Goal: Transaction & Acquisition: Purchase product/service

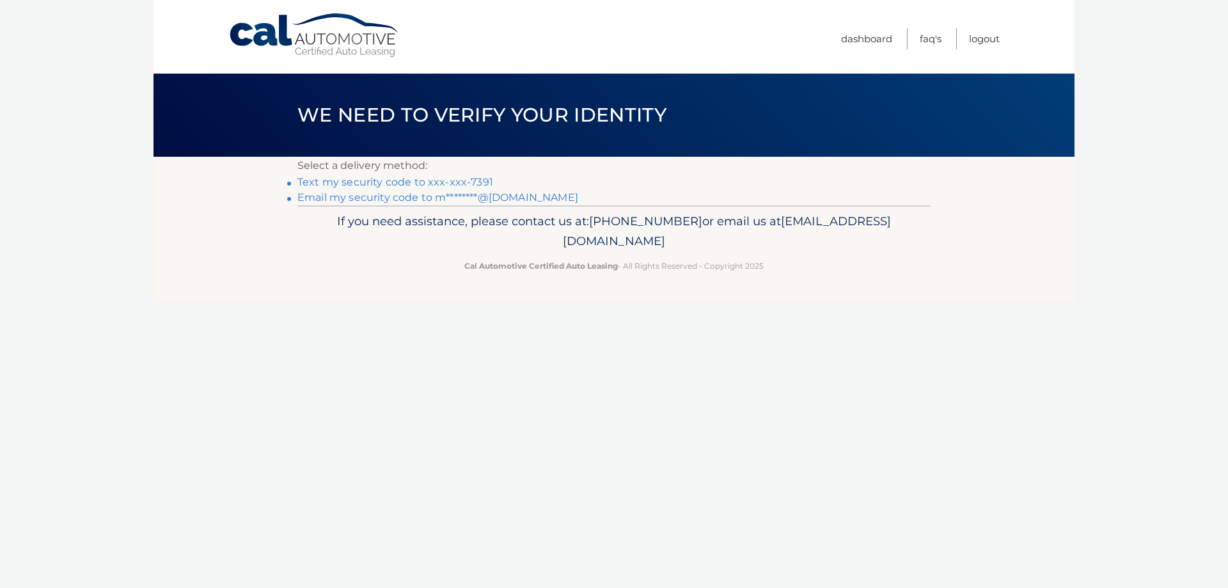
click at [406, 178] on link "Text my security code to xxx-xxx-7391" at bounding box center [395, 182] width 196 height 12
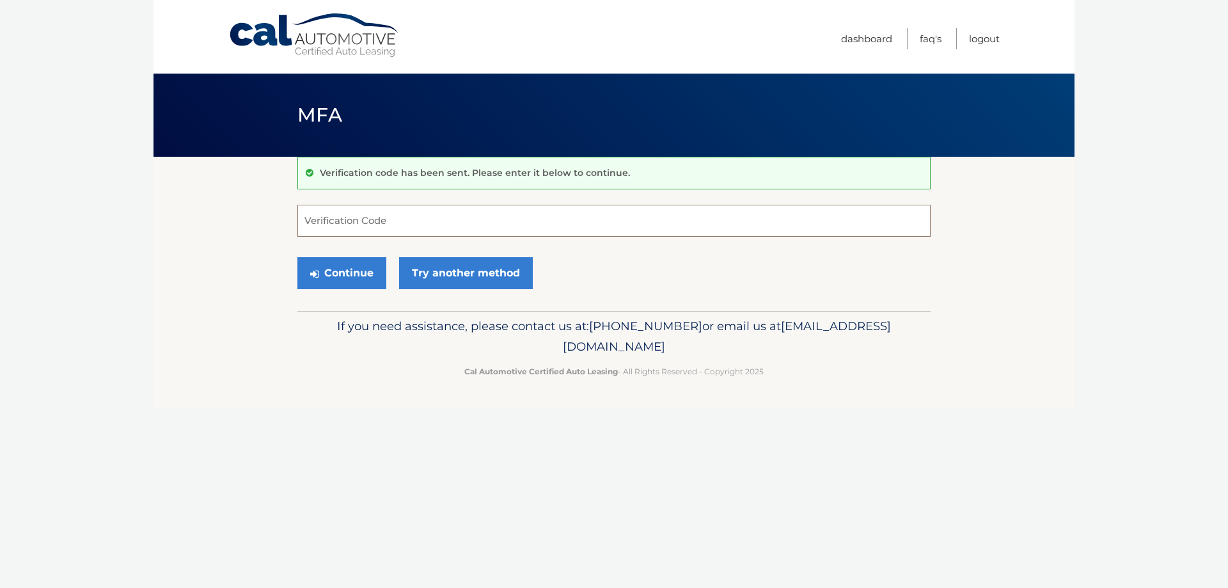
click at [562, 213] on input "Verification Code" at bounding box center [613, 221] width 633 height 32
type input "894622"
click at [338, 273] on button "Continue" at bounding box center [341, 273] width 89 height 32
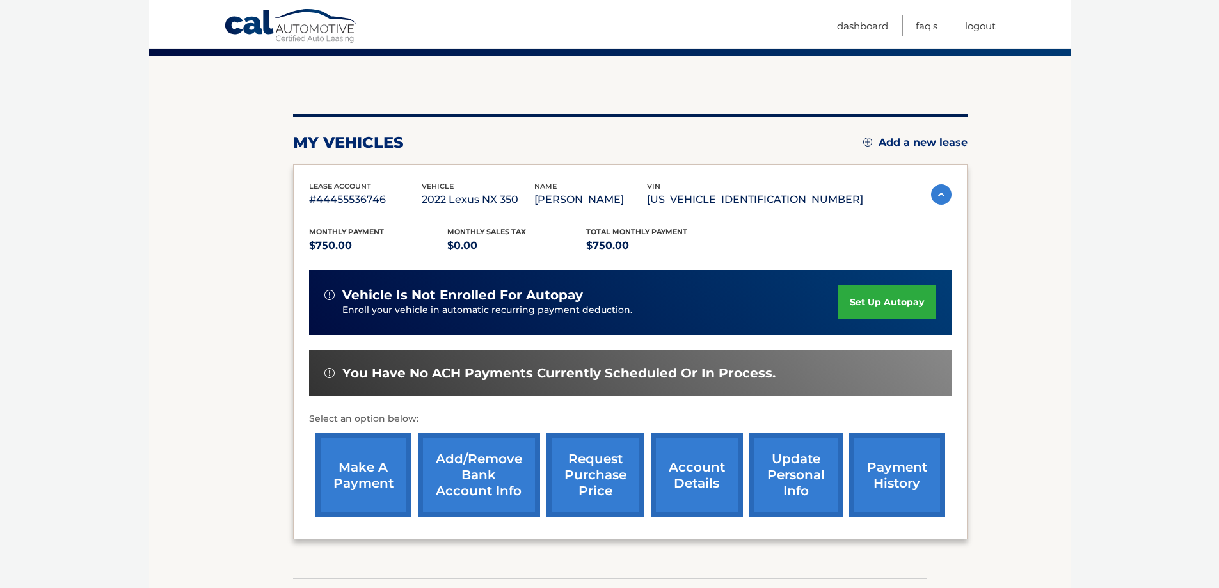
scroll to position [128, 0]
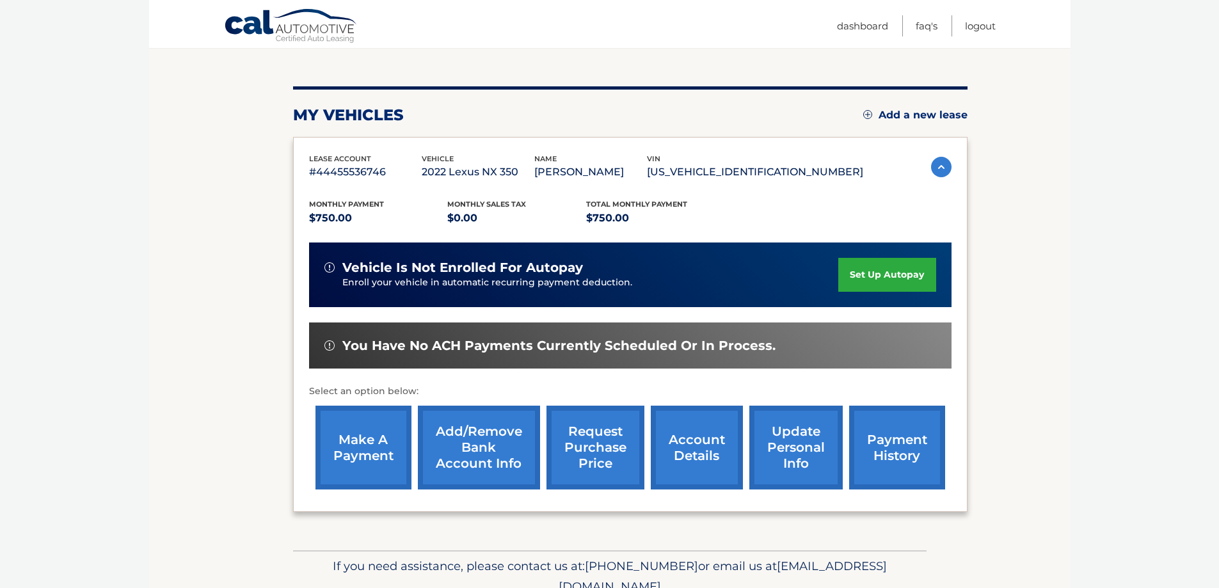
click at [887, 442] on link "payment history" at bounding box center [897, 448] width 96 height 84
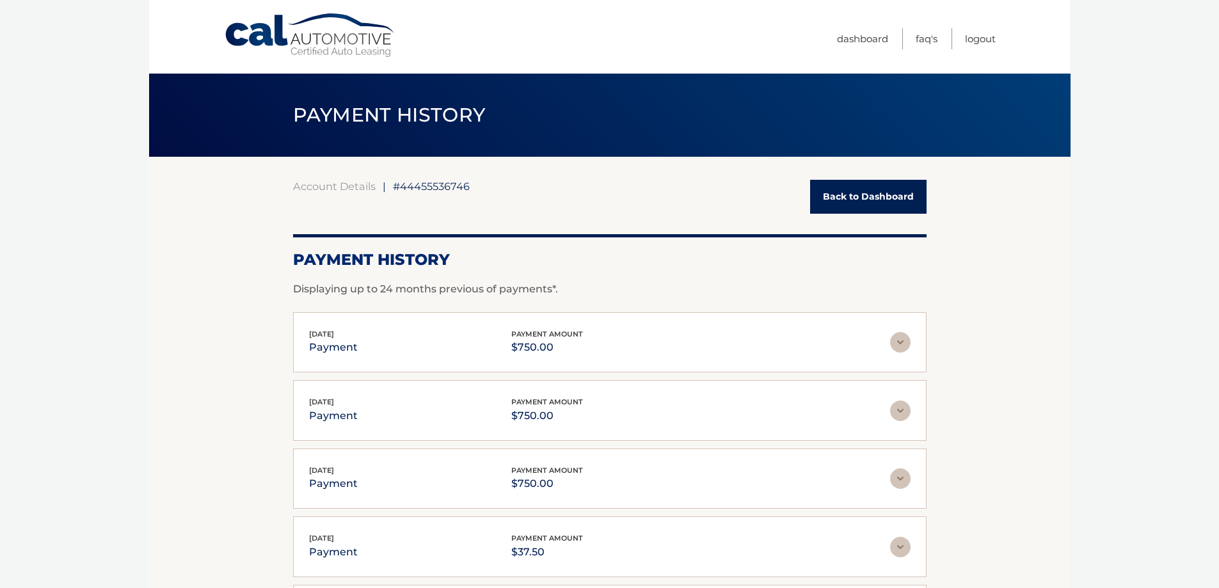
click at [876, 198] on link "Back to Dashboard" at bounding box center [868, 197] width 116 height 34
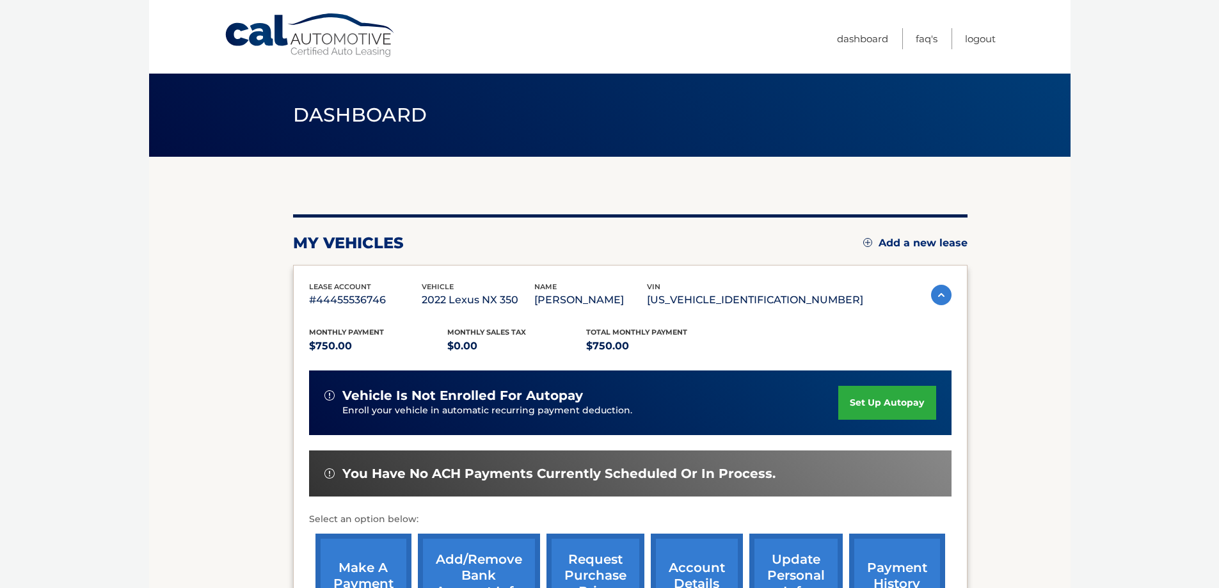
scroll to position [64, 0]
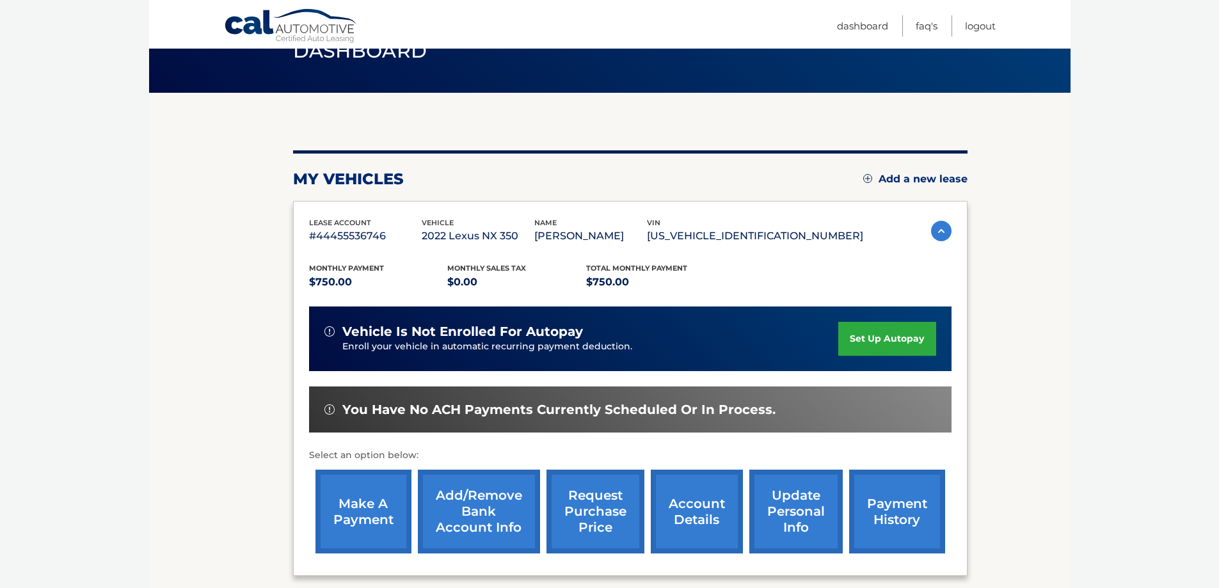
click at [366, 500] on link "make a payment" at bounding box center [363, 512] width 96 height 84
click at [474, 519] on link "Add/Remove bank account info" at bounding box center [479, 512] width 122 height 84
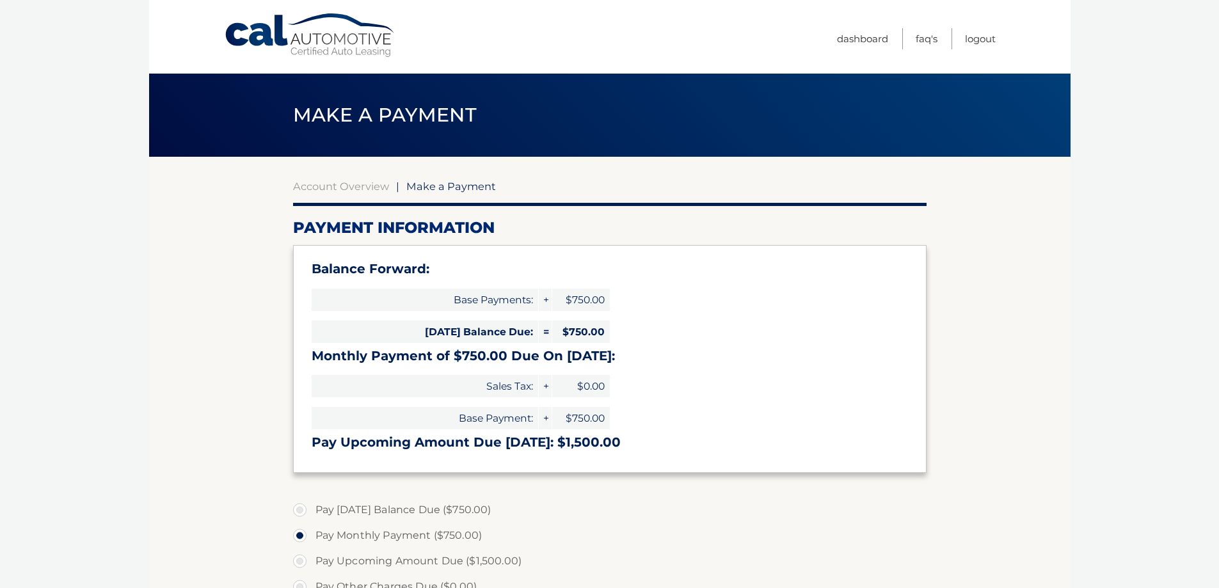
select select "MWJhZmMwZmYtYWRhNy00OGJiLTkyNjgtMTE1NWI1Mzc1Zjdh"
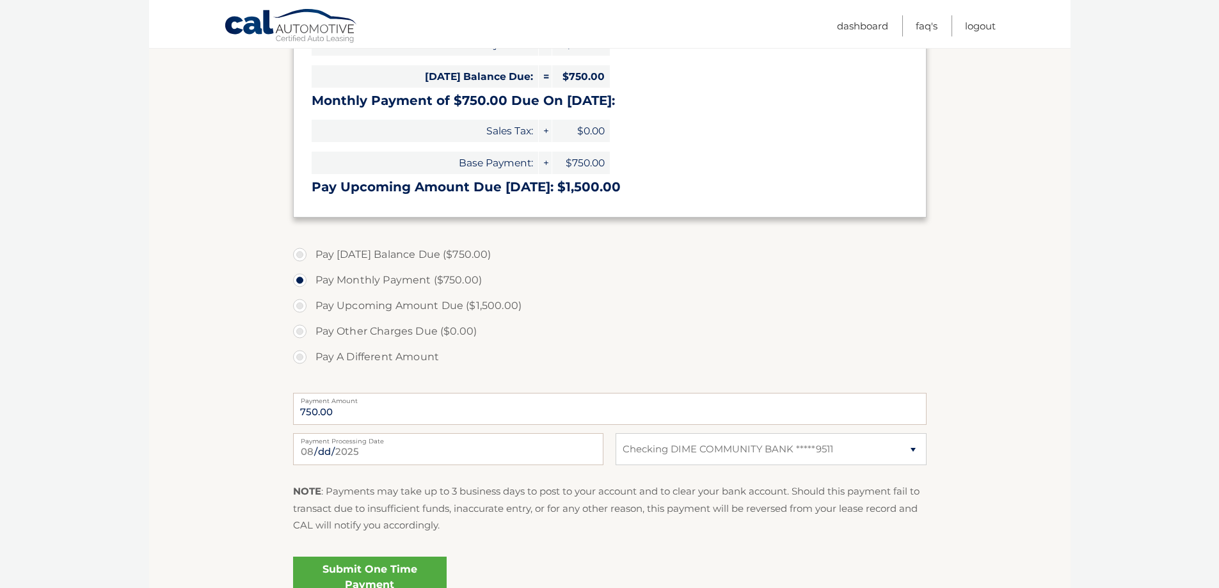
scroll to position [256, 0]
click at [915, 450] on select "Select Bank Account Checking DIME COMMUNITY BANK *****9511" at bounding box center [770, 448] width 310 height 32
click at [1011, 408] on section "Account Overview | Make a Payment Payment Information Balance Forward: Base Pay…" at bounding box center [609, 258] width 921 height 715
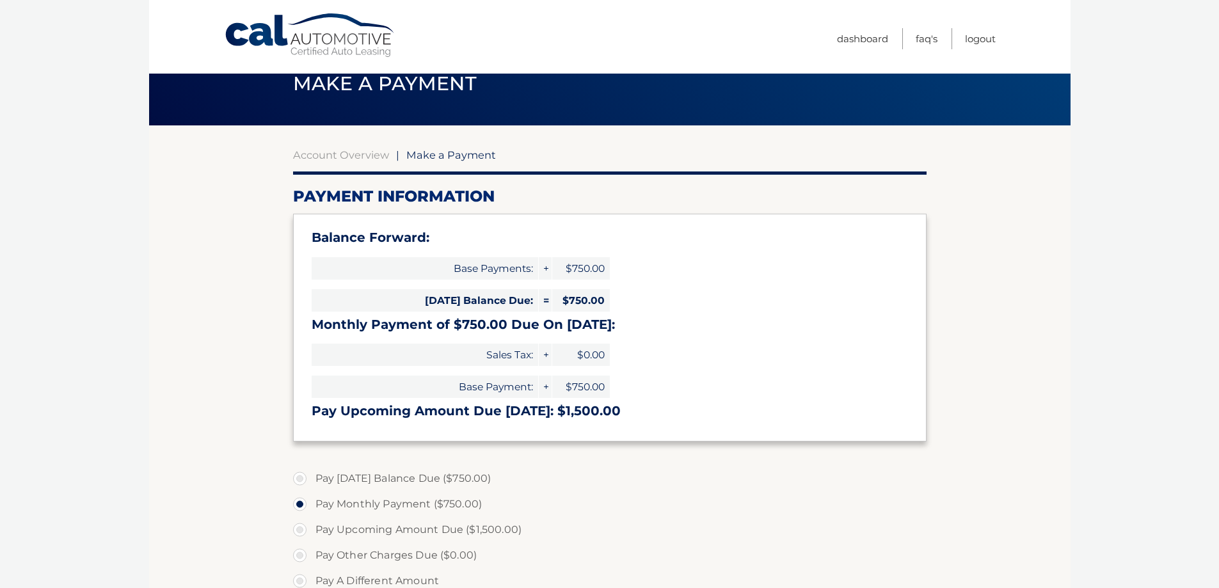
scroll to position [0, 0]
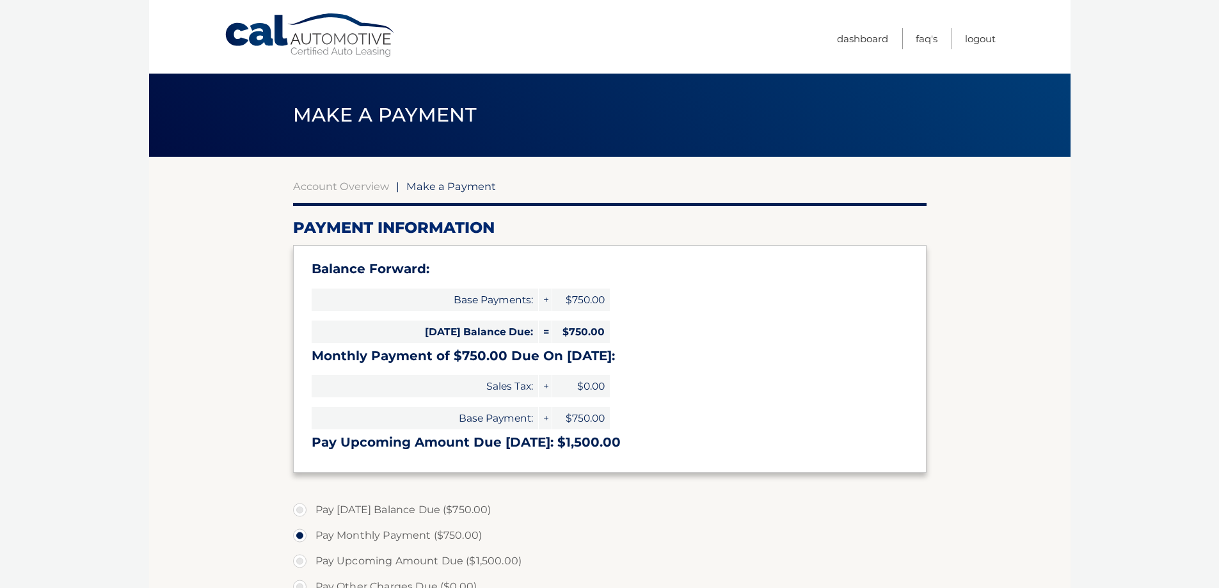
drag, startPoint x: 812, startPoint y: 247, endPoint x: 862, endPoint y: 212, distance: 61.2
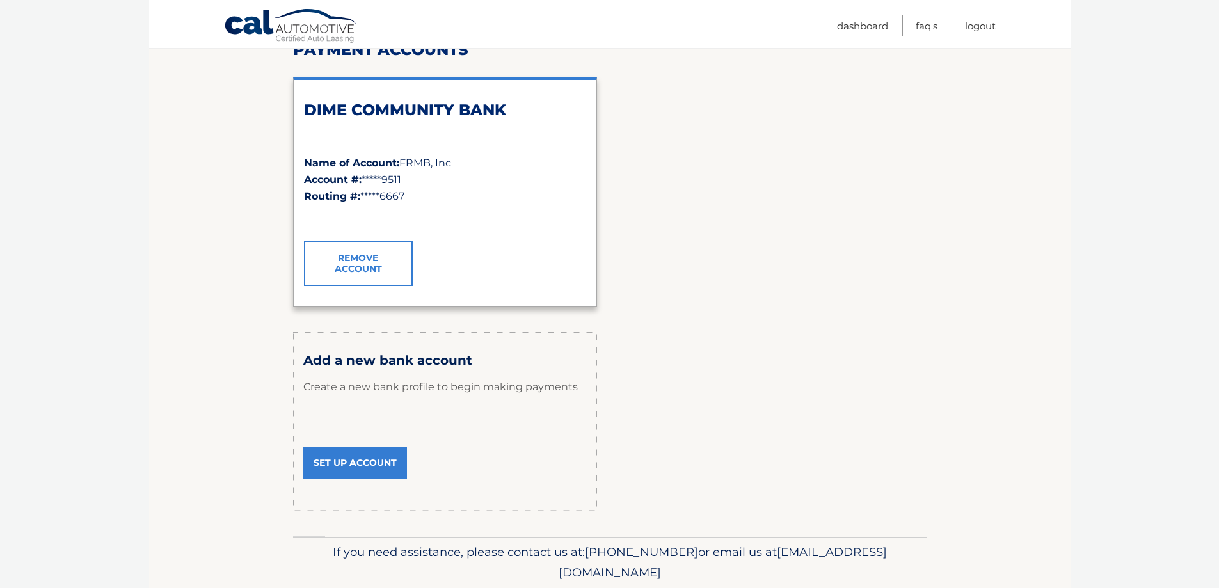
scroll to position [192, 0]
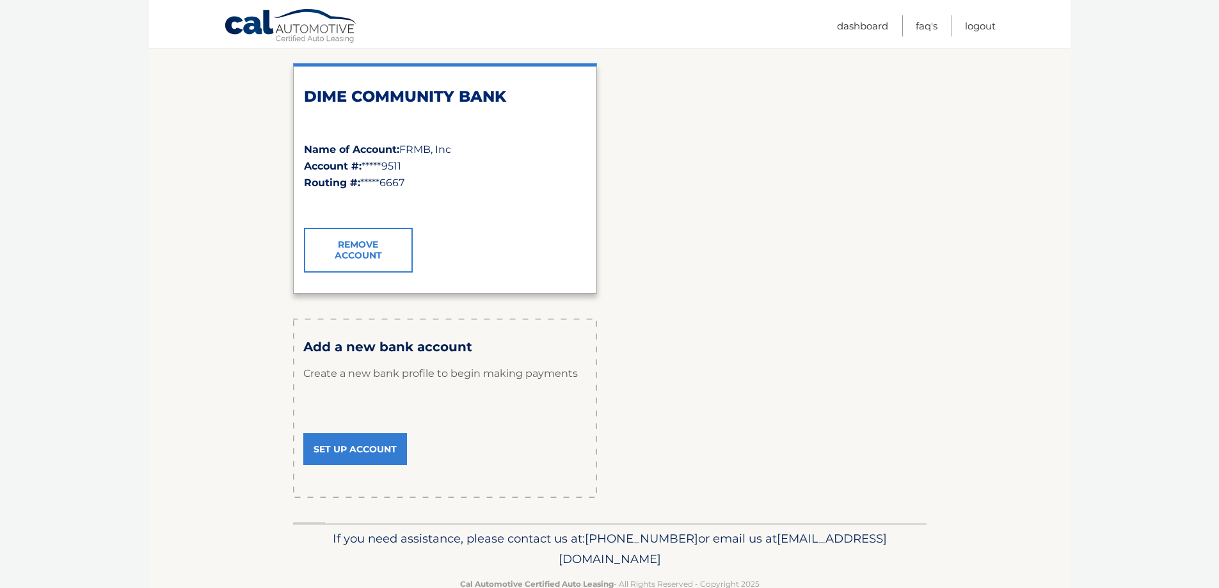
click at [371, 443] on link "Set Up Account" at bounding box center [355, 449] width 104 height 32
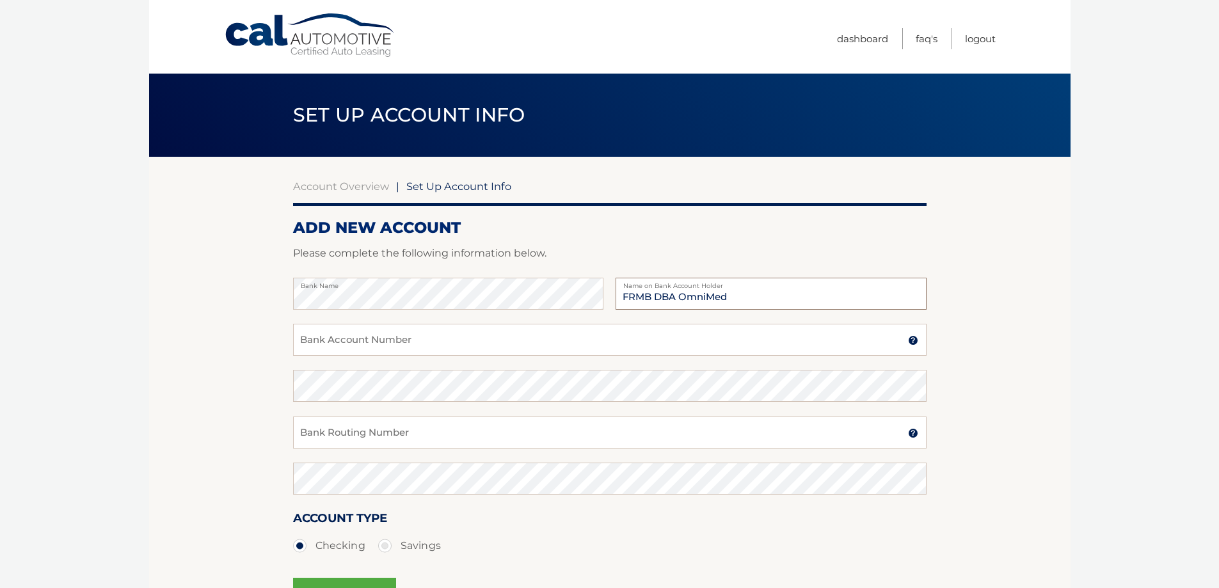
type input "FRMB DBA OmniMed"
click at [385, 334] on input "Bank Account Number" at bounding box center [609, 340] width 633 height 32
drag, startPoint x: 386, startPoint y: 348, endPoint x: 226, endPoint y: 334, distance: 160.6
click at [226, 334] on section "Account Overview | Set Up Account Info ADD NEW ACCOUNT Please complete the foll…" at bounding box center [609, 401] width 921 height 488
type input "0042044290"
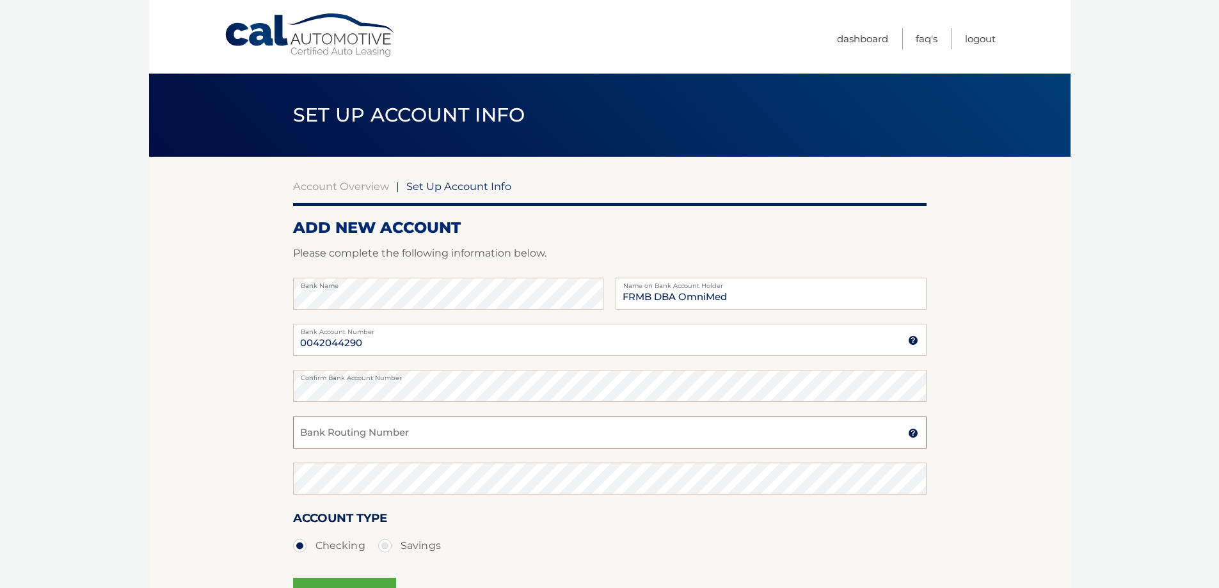
click at [363, 431] on input "Bank Routing Number" at bounding box center [609, 432] width 633 height 32
type input "221971443"
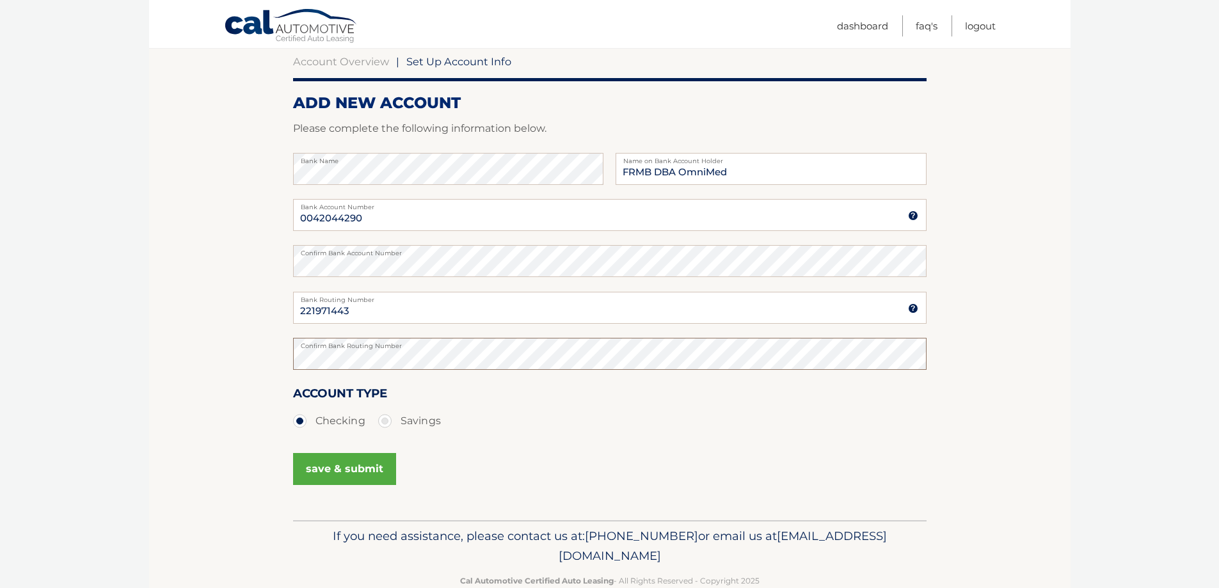
scroll to position [128, 0]
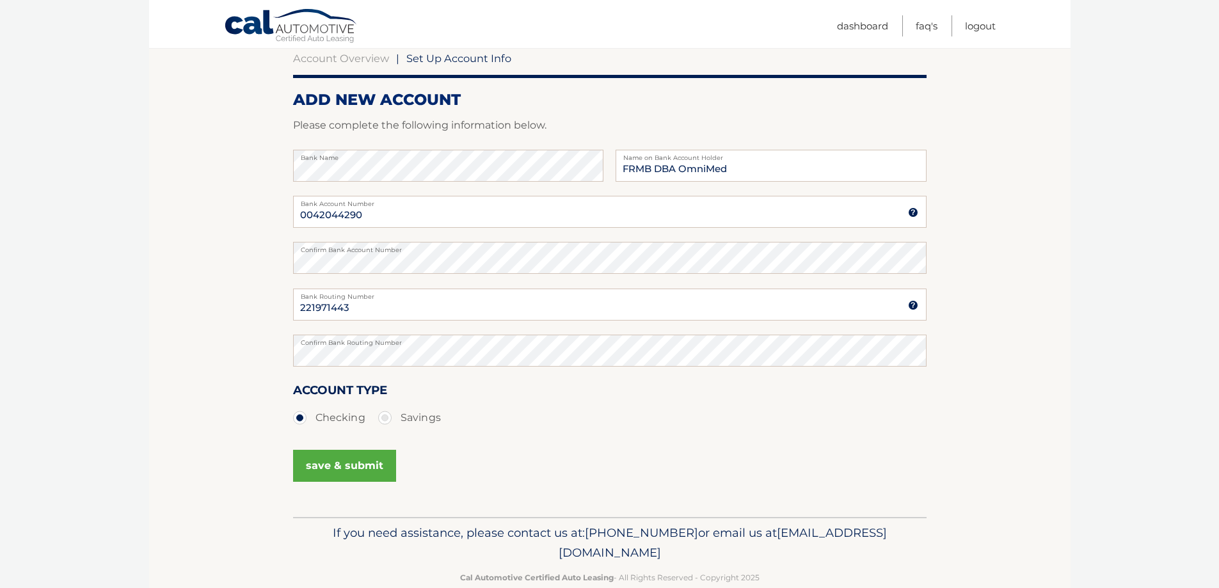
click at [324, 470] on button "save & submit" at bounding box center [344, 466] width 103 height 32
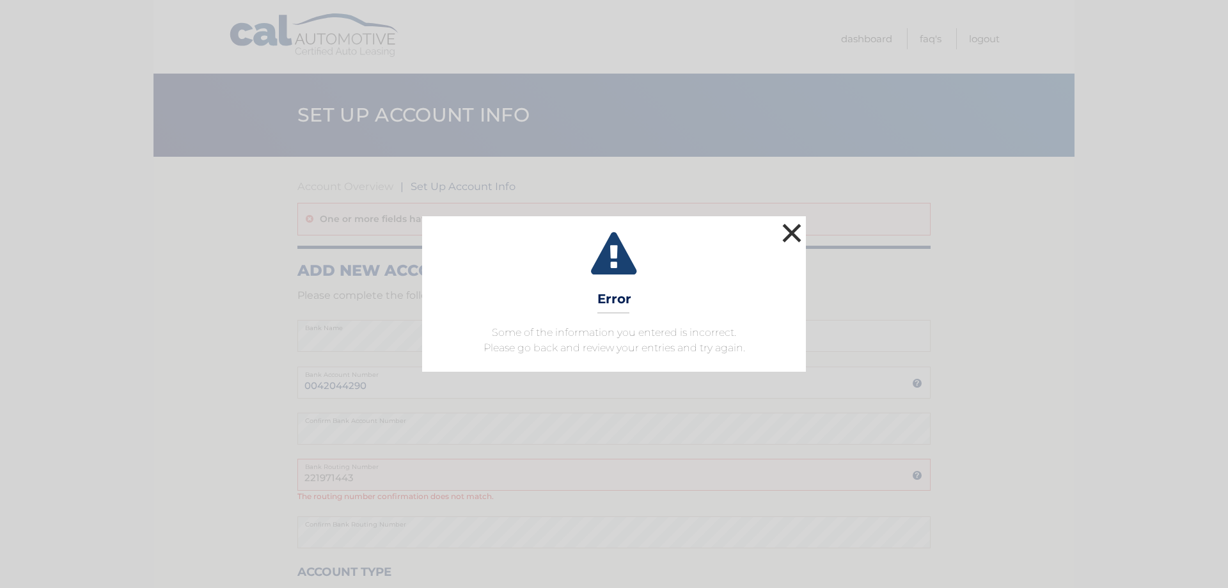
click at [789, 229] on button "×" at bounding box center [792, 233] width 26 height 26
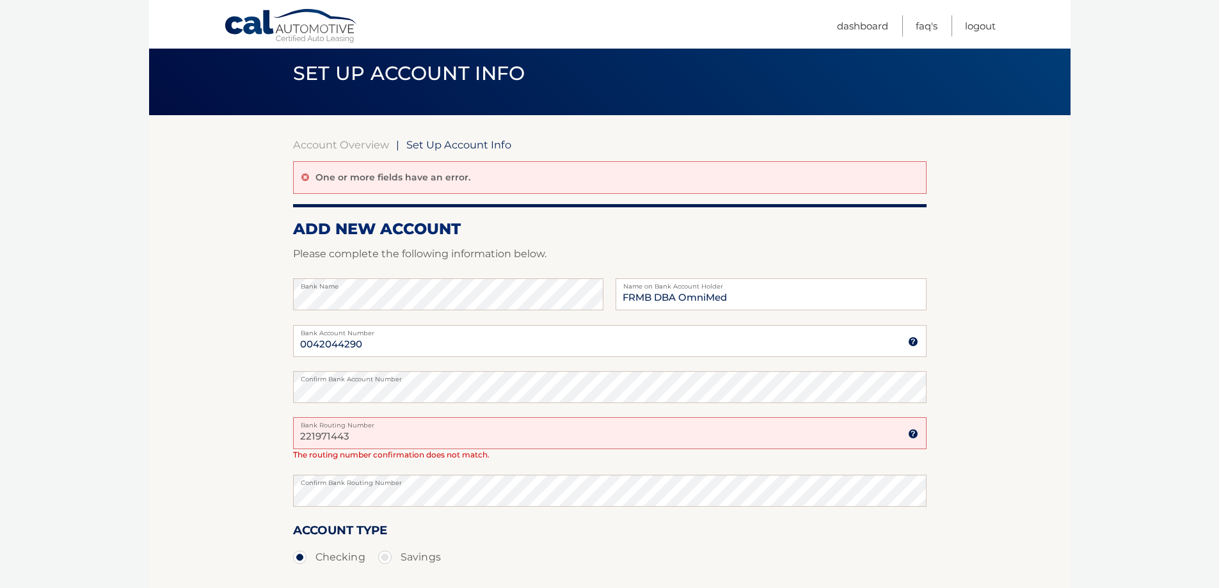
scroll to position [64, 0]
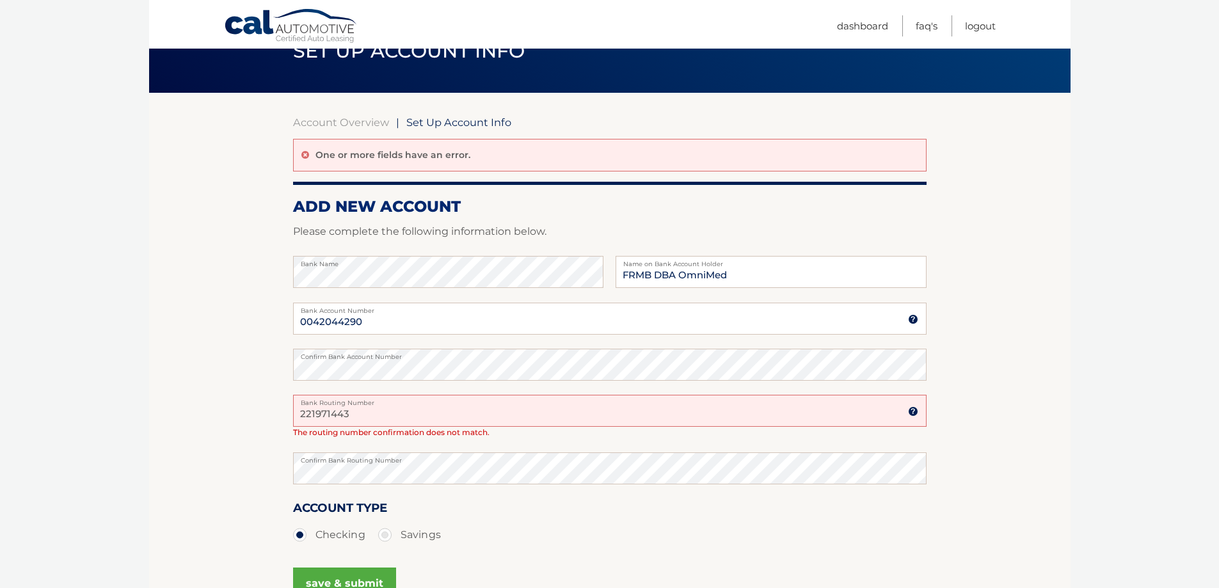
drag, startPoint x: 365, startPoint y: 418, endPoint x: 377, endPoint y: 420, distance: 12.2
click at [374, 421] on input "221971443" at bounding box center [609, 411] width 633 height 32
drag, startPoint x: 377, startPoint y: 416, endPoint x: 258, endPoint y: 415, distance: 119.0
click at [258, 415] on section "Account Overview | Set Up Account Info One or more fields have an error. ADD NE…" at bounding box center [609, 364] width 921 height 542
type input "221970443"
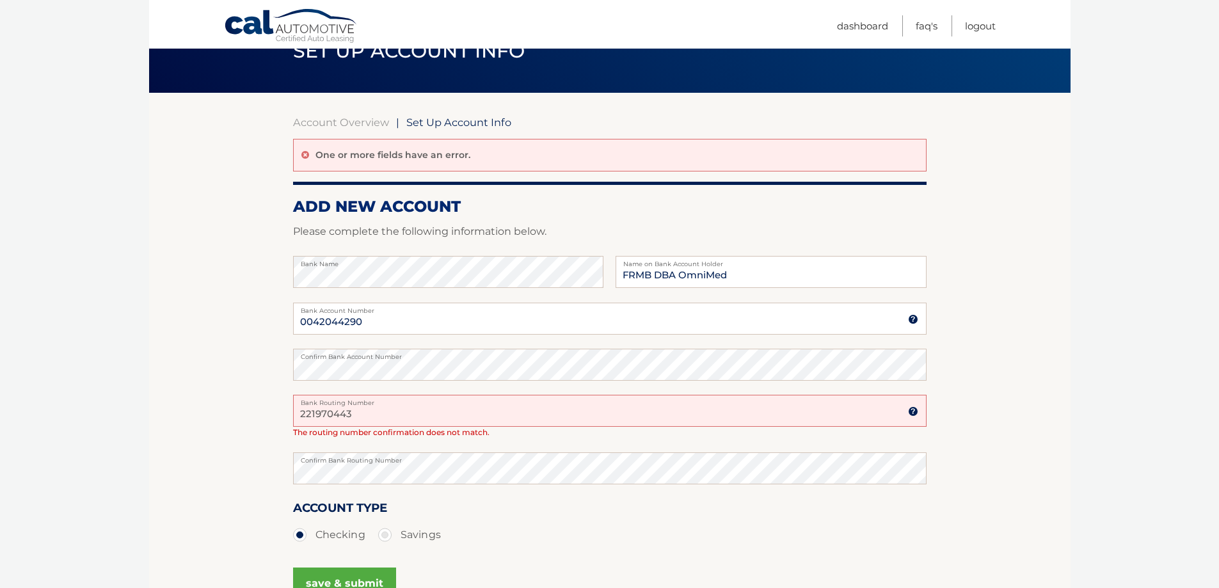
scroll to position [75, 0]
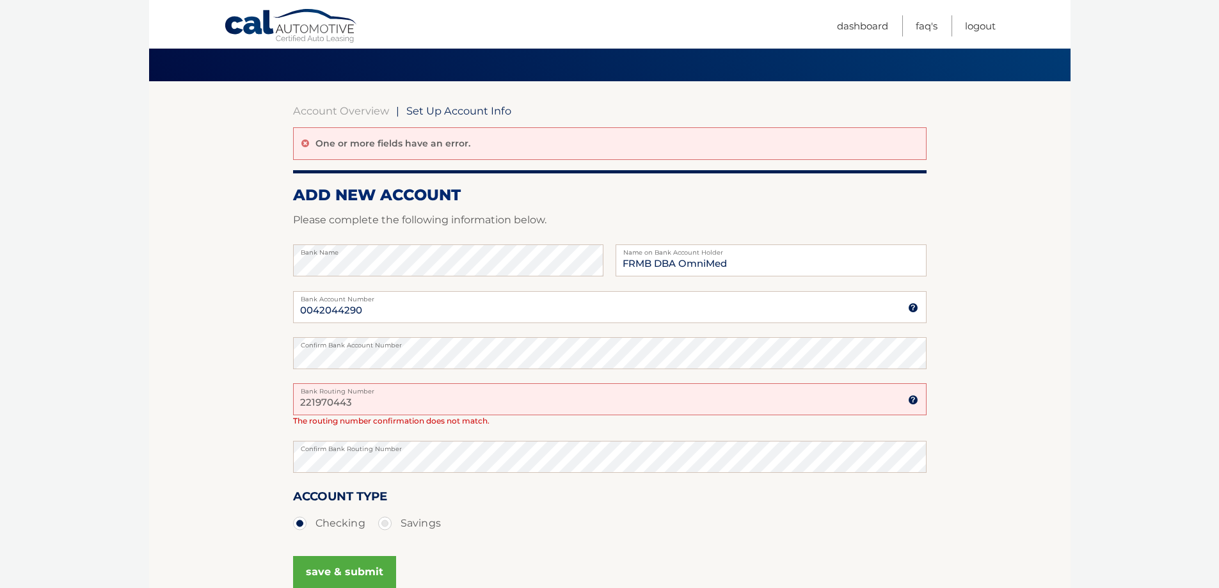
drag, startPoint x: 363, startPoint y: 396, endPoint x: 289, endPoint y: 395, distance: 74.2
click at [289, 395] on section "Account Overview | Set Up Account Info One or more fields have an error. ADD NE…" at bounding box center [609, 352] width 921 height 542
click at [265, 347] on section "Account Overview | Set Up Account Info One or more fields have an error. ADD NE…" at bounding box center [609, 352] width 921 height 542
click at [345, 564] on button "save & submit" at bounding box center [344, 572] width 103 height 32
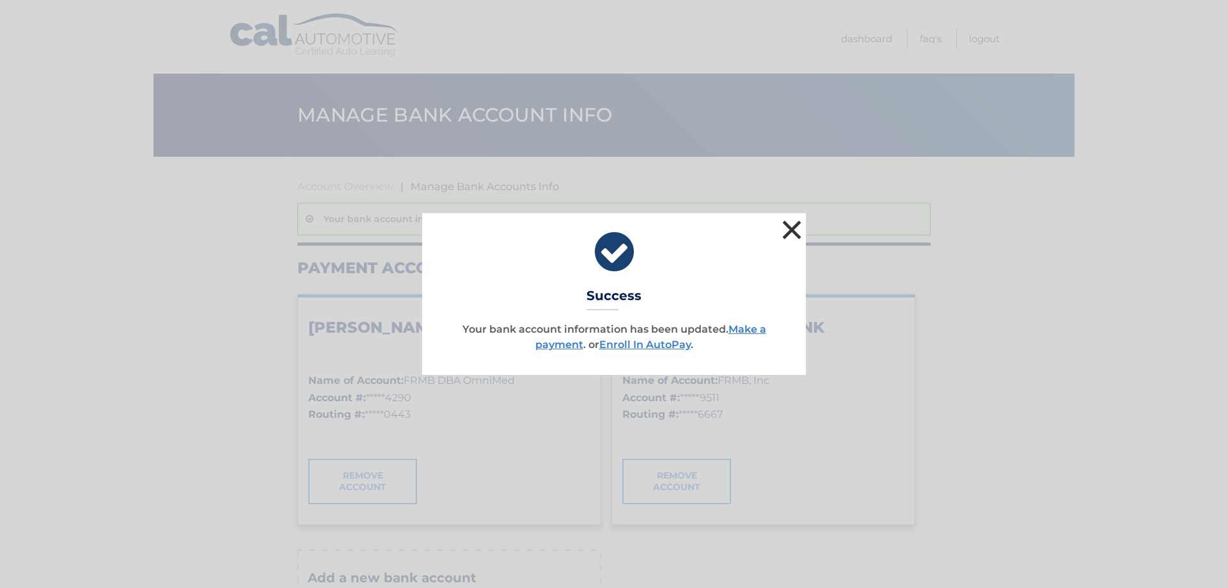
click at [793, 232] on button "×" at bounding box center [792, 230] width 26 height 26
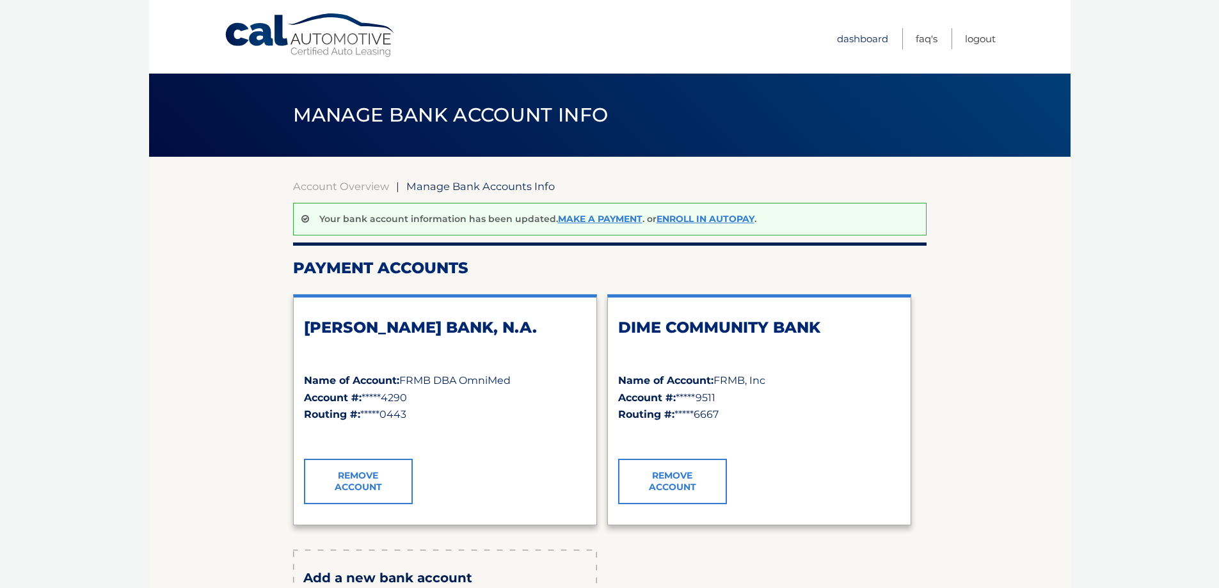
click at [866, 38] on link "Dashboard" at bounding box center [862, 38] width 51 height 21
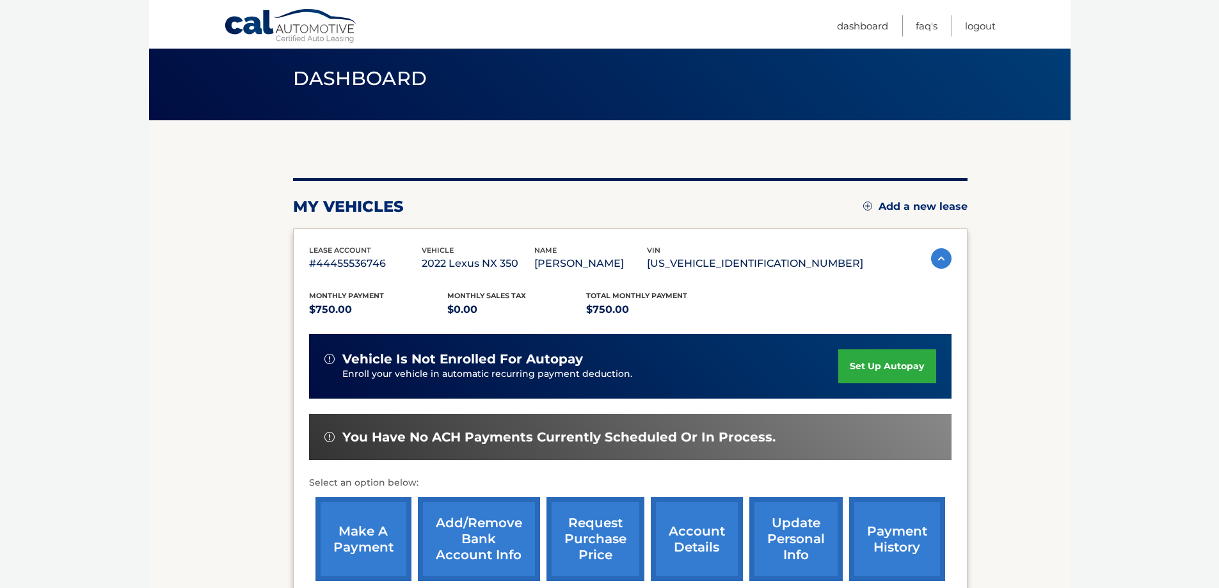
scroll to position [128, 0]
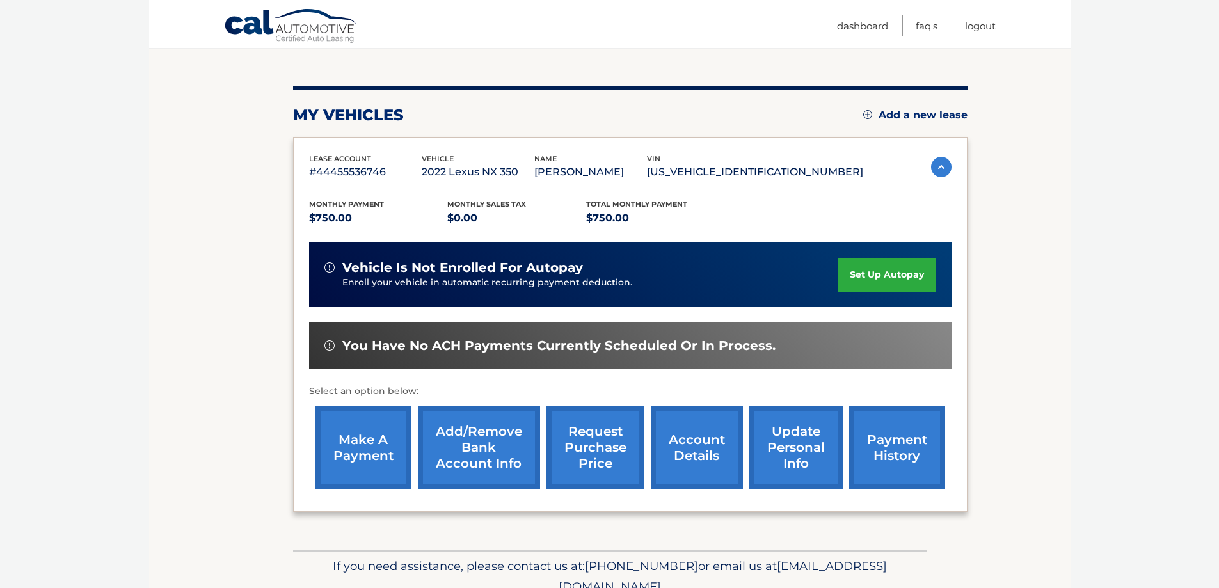
click at [370, 455] on link "make a payment" at bounding box center [363, 448] width 96 height 84
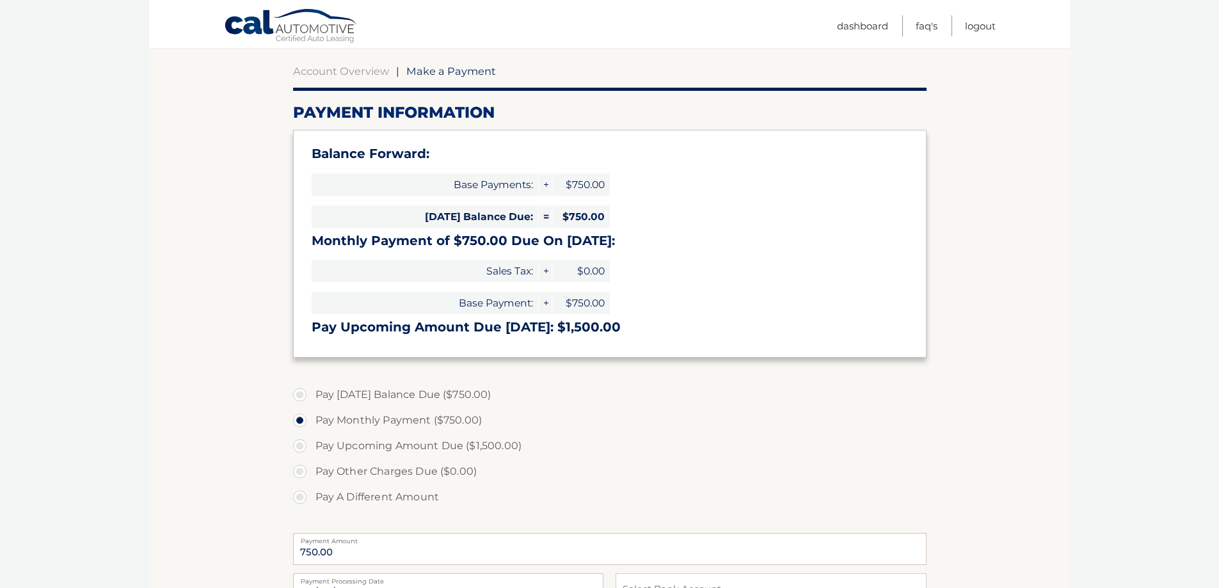
scroll to position [192, 0]
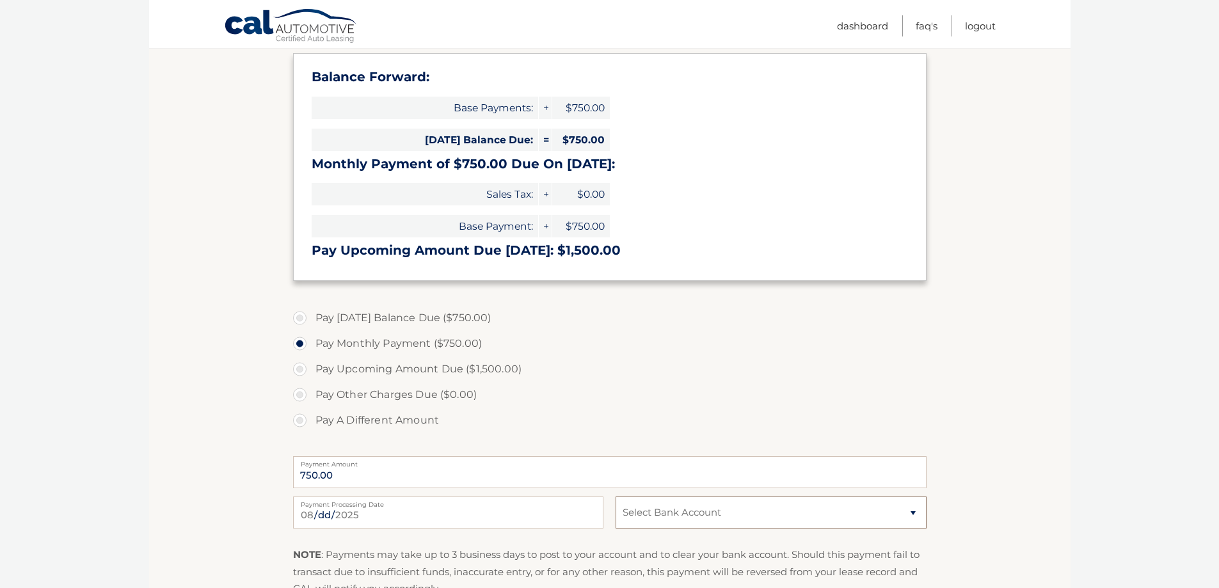
click at [916, 514] on select "Select Bank Account Checking [PERSON_NAME] BANK, N.A. *****4290 Checking DIME C…" at bounding box center [770, 512] width 310 height 32
select select "NWQ0YmI5YzktYTI4My00OWM3LWJlYjEtODg5MGU0MzAxMTVi"
click at [615, 496] on select "Select Bank Account Checking [PERSON_NAME] BANK, N.A. *****4290 Checking DIME C…" at bounding box center [770, 512] width 310 height 32
click at [995, 461] on section "Account Overview | Make a Payment Payment Information Balance Forward: Base Pay…" at bounding box center [609, 322] width 921 height 715
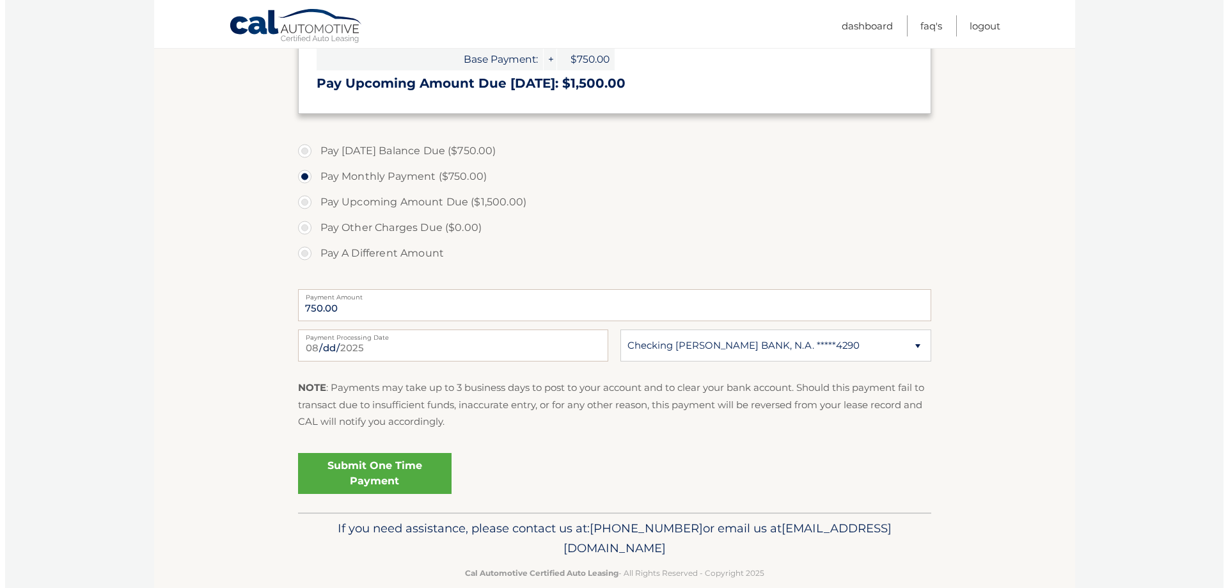
scroll to position [381, 0]
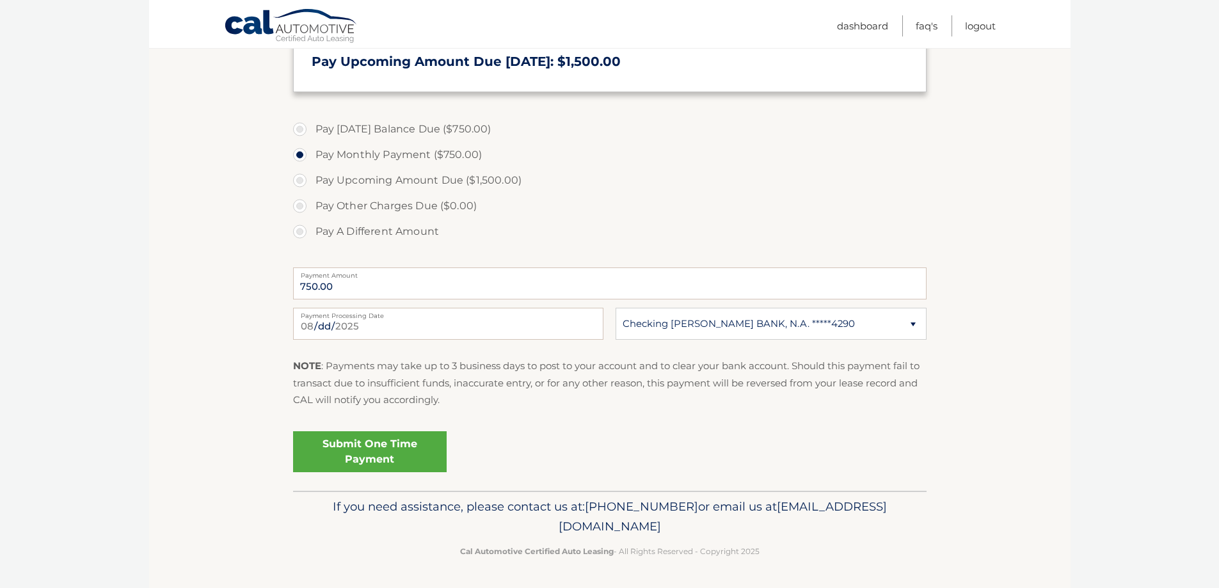
click at [377, 448] on link "Submit One Time Payment" at bounding box center [370, 451] width 154 height 41
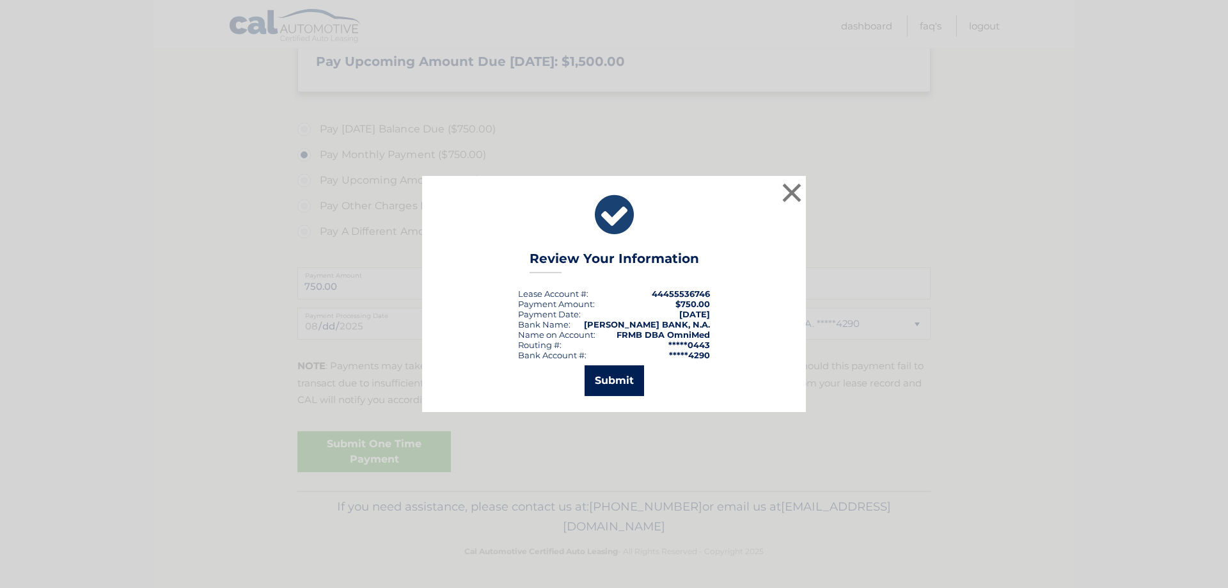
click at [608, 381] on button "Submit" at bounding box center [614, 380] width 59 height 31
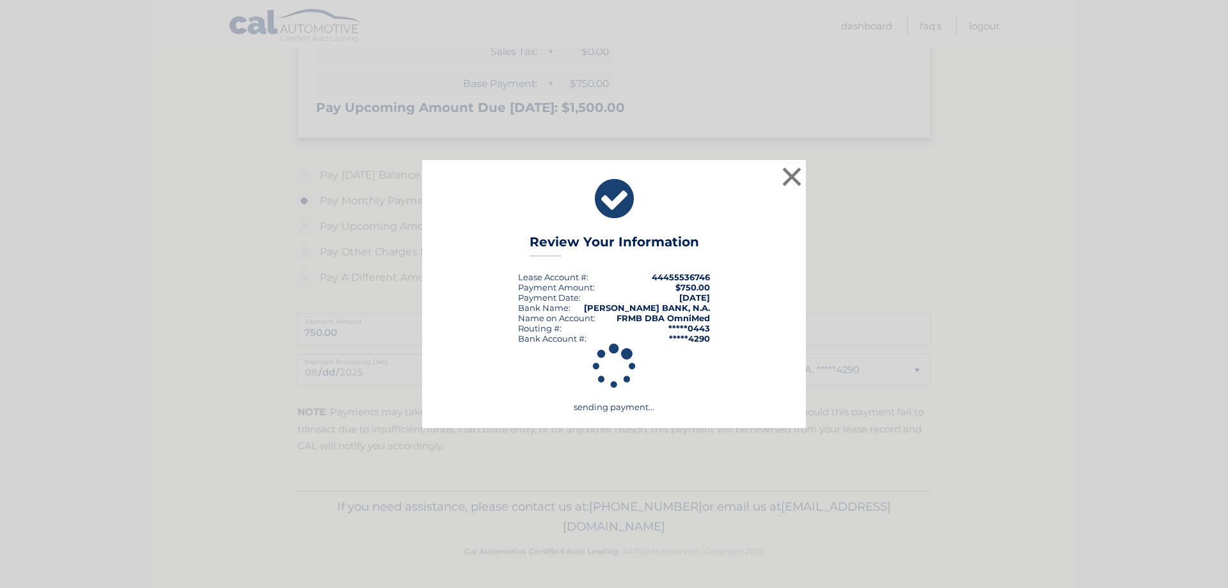
scroll to position [335, 0]
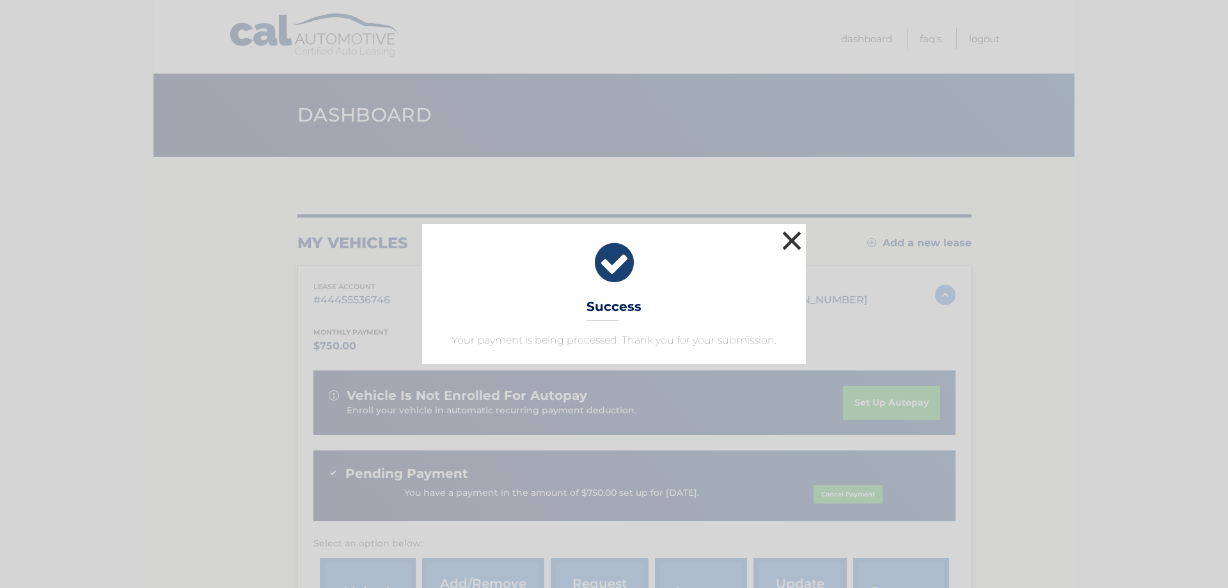
click at [796, 242] on button "×" at bounding box center [792, 241] width 26 height 26
